Goal: Transaction & Acquisition: Purchase product/service

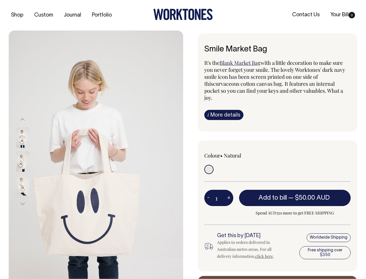
click at [96, 154] on img at bounding box center [96, 161] width 175 height 262
click at [30, 161] on div at bounding box center [30, 161] width 29 height 24
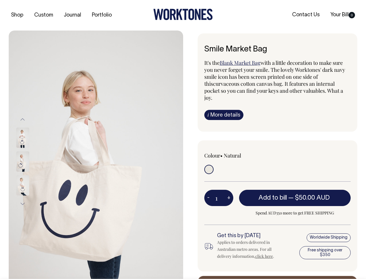
click at [23, 119] on button "Previous" at bounding box center [22, 119] width 9 height 13
click at [30, 173] on div at bounding box center [30, 185] width 29 height 24
click at [23, 203] on button "Next" at bounding box center [22, 203] width 9 height 13
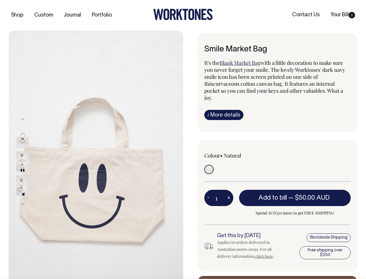
click at [209, 192] on button "-" at bounding box center [209, 198] width 8 height 12
click at [229, 192] on button "+" at bounding box center [229, 198] width 9 height 12
type input "2"
click at [295, 195] on span "— $50.00 AUD" at bounding box center [310, 198] width 43 height 6
